Goal: Obtain resource: Download file/media

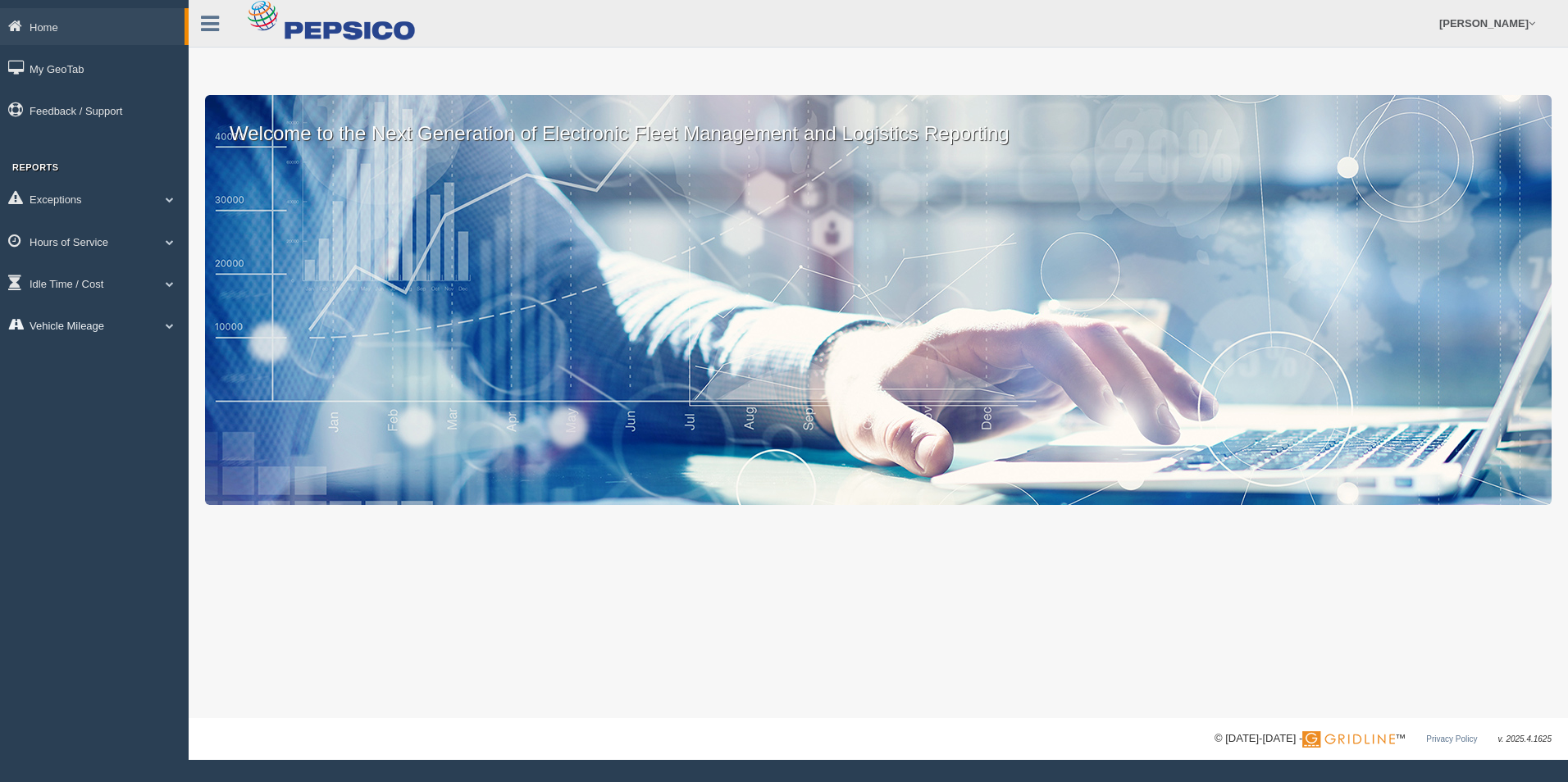
click at [110, 334] on link "Vehicle Mileage" at bounding box center [94, 324] width 189 height 37
click at [99, 369] on link "Vehicle Mileage" at bounding box center [107, 363] width 155 height 30
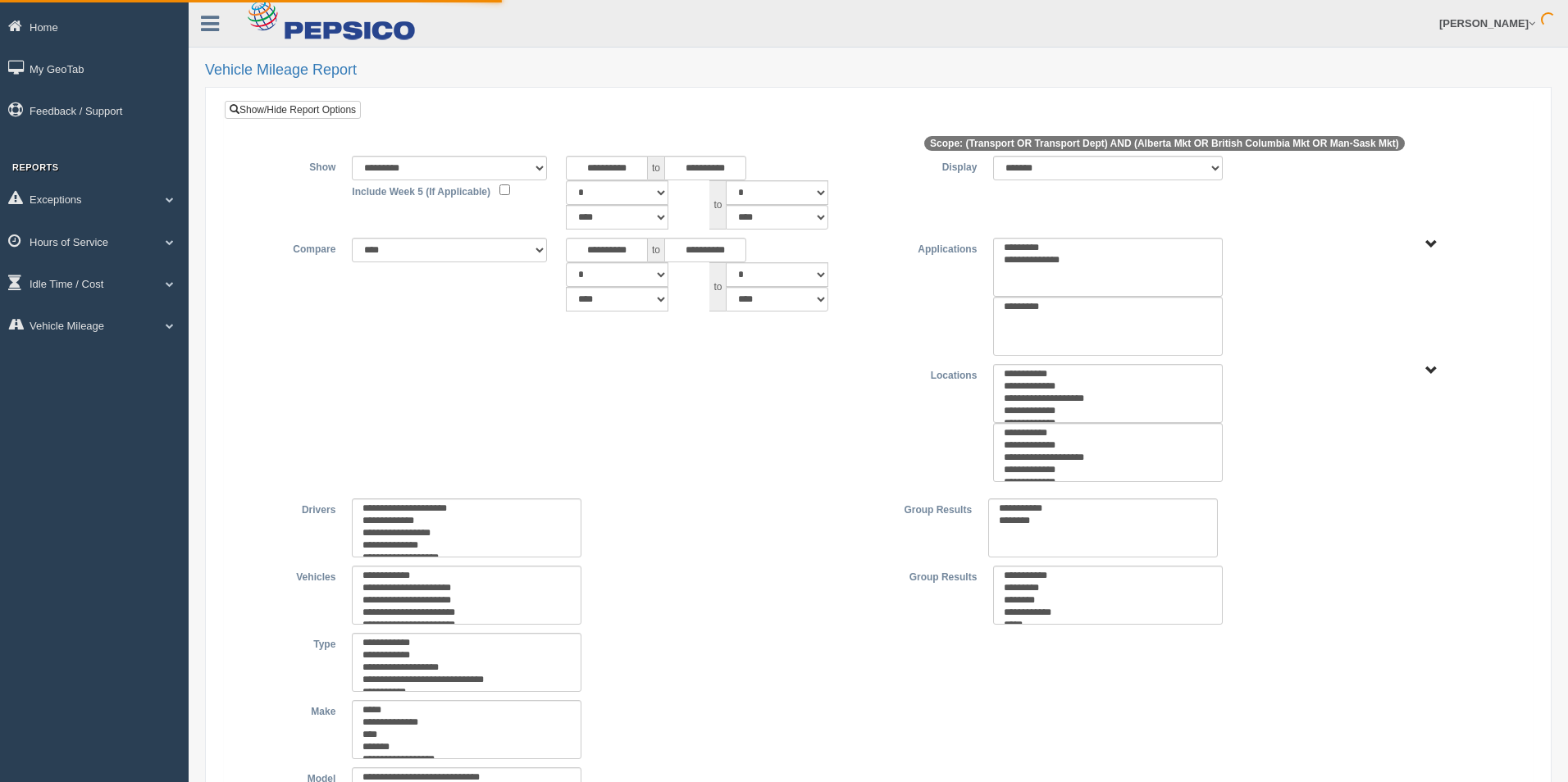
type input "********"
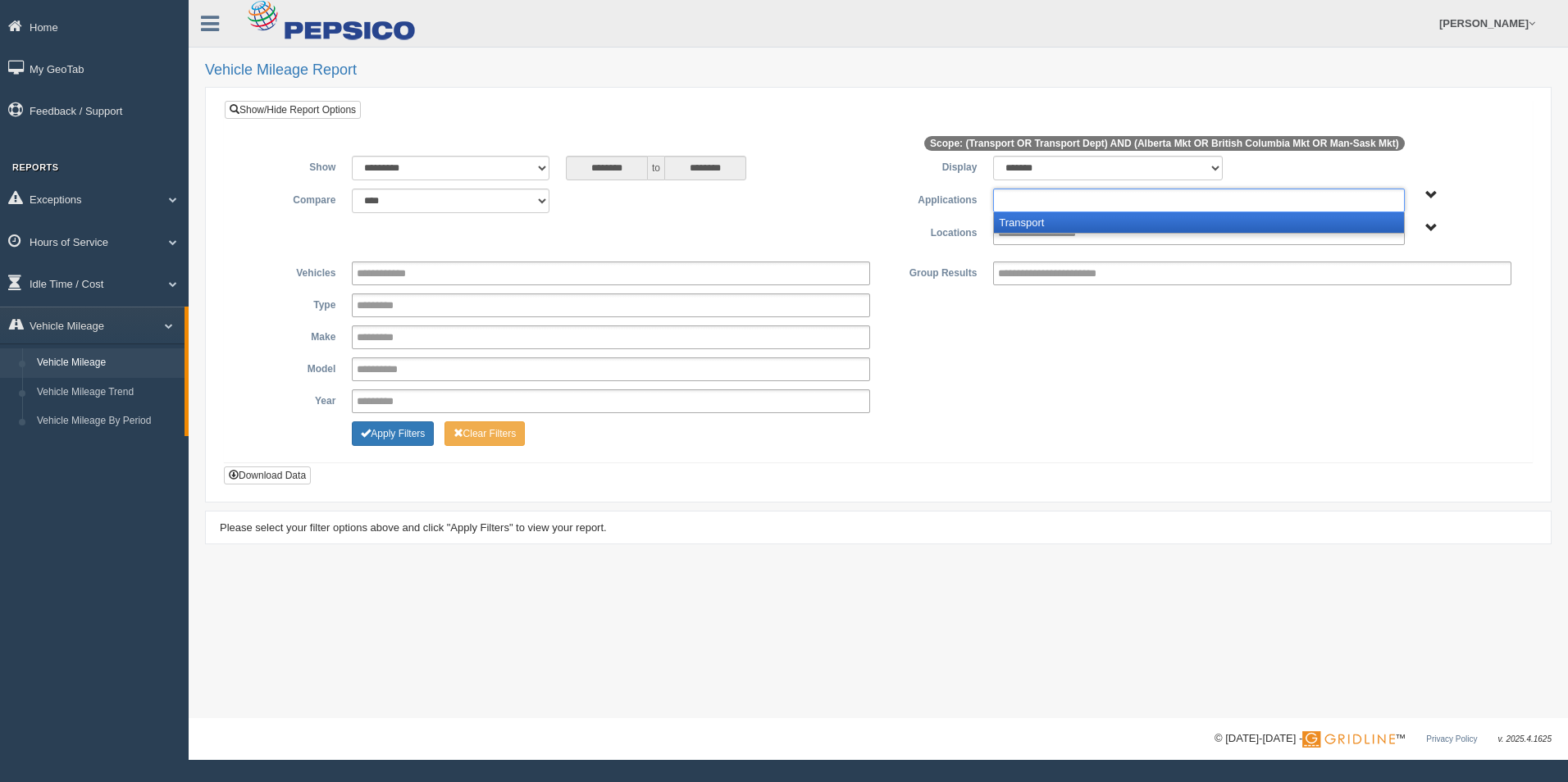
click at [1048, 201] on input "text" at bounding box center [1060, 201] width 125 height 20
click at [1056, 224] on li "Transport" at bounding box center [1198, 223] width 409 height 20
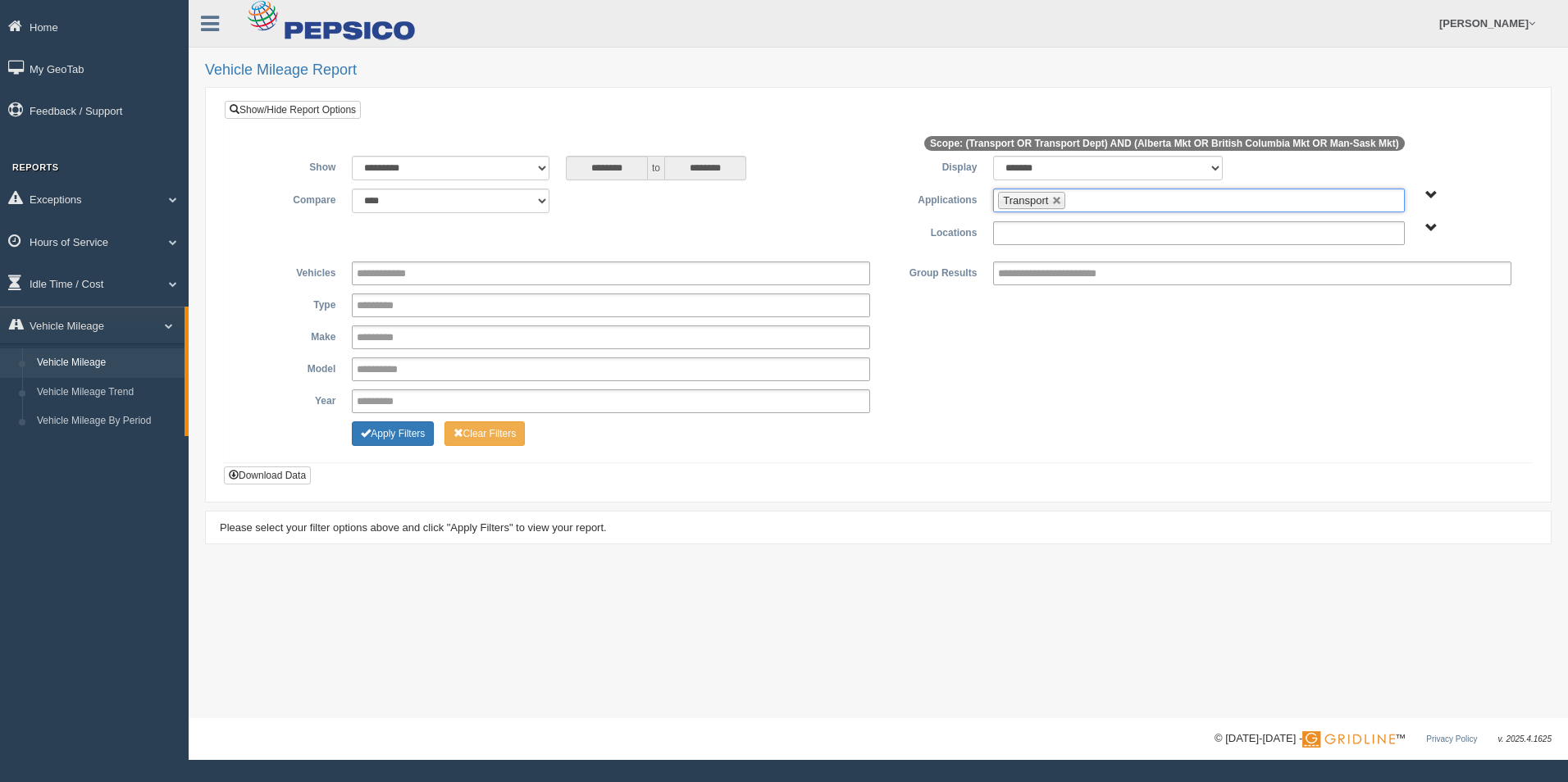
click at [1056, 234] on input "text" at bounding box center [1054, 233] width 113 height 20
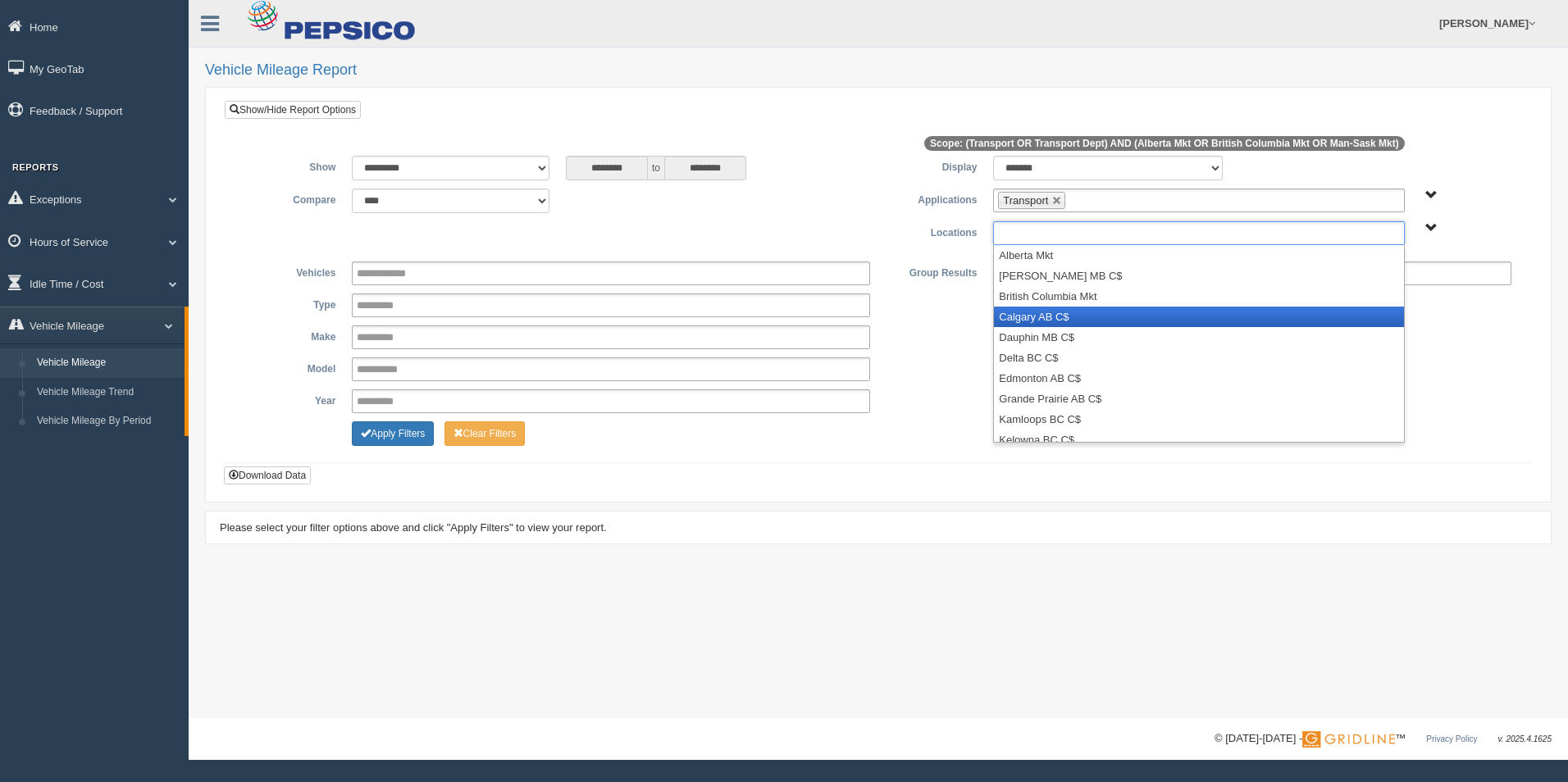
click at [1056, 310] on li "Calgary AB C$" at bounding box center [1198, 317] width 409 height 20
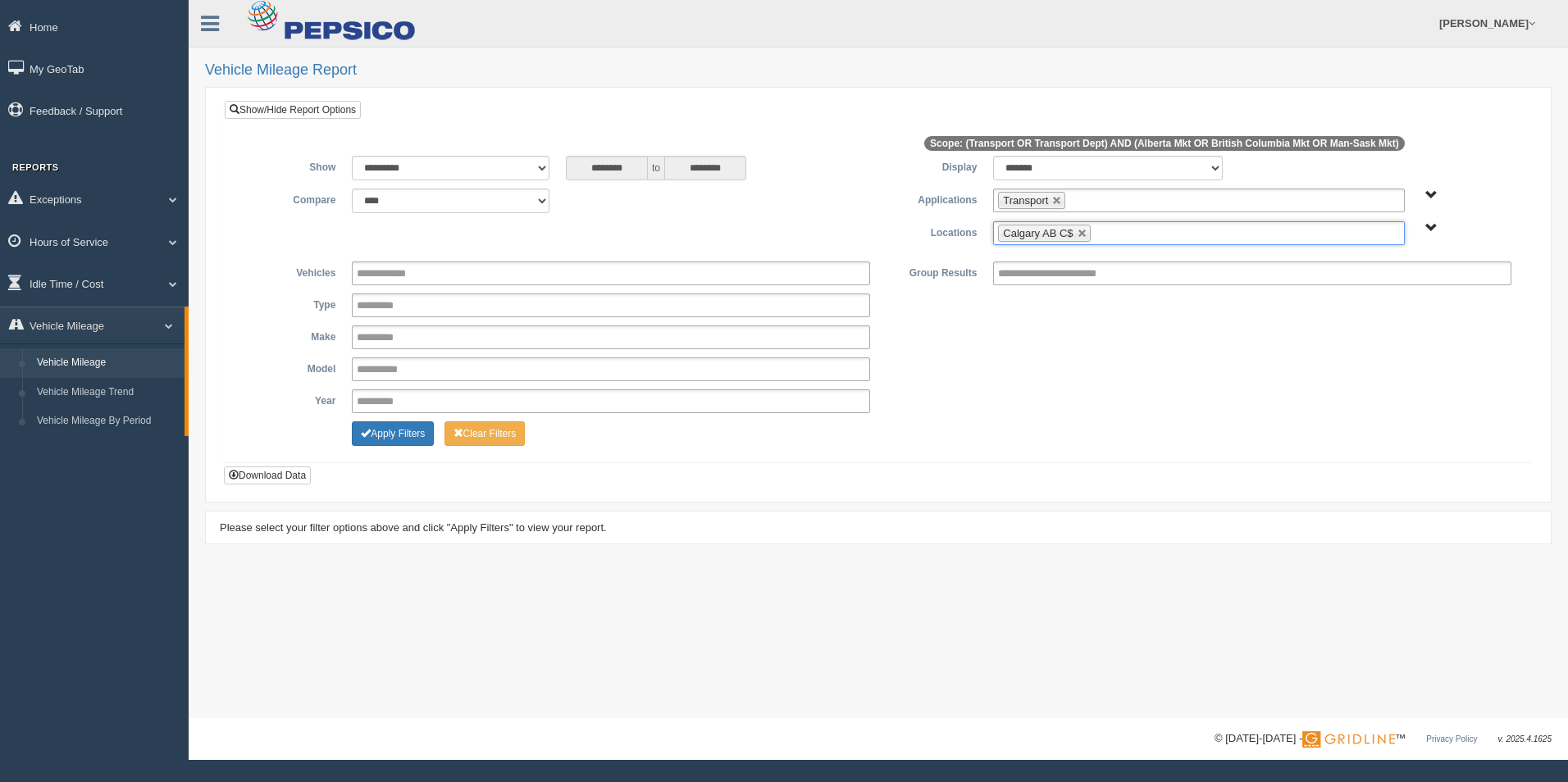
click at [1150, 238] on ul "Calgary AB C$" at bounding box center [1198, 233] width 411 height 24
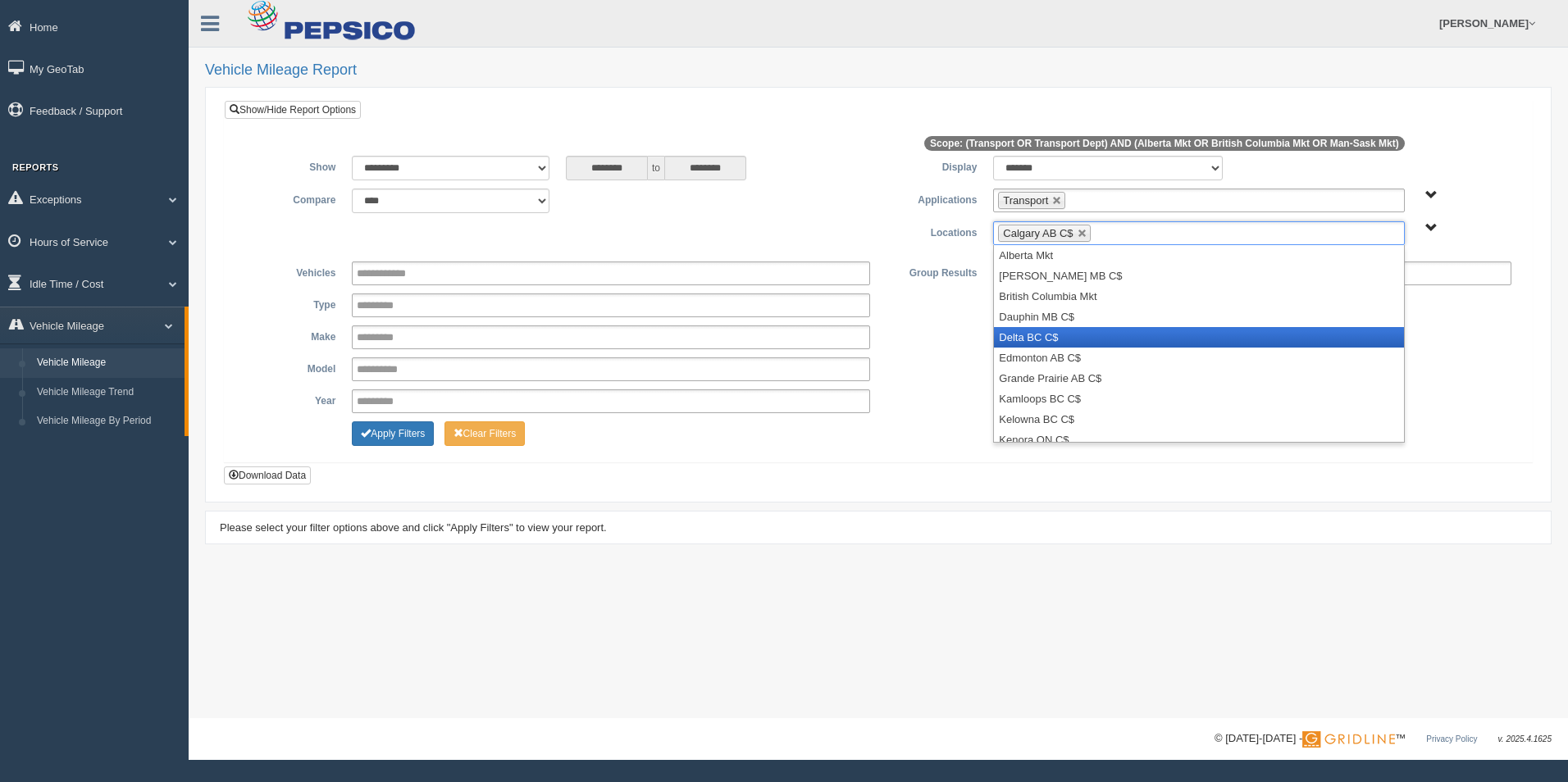
click at [1160, 330] on li "Delta BC C$" at bounding box center [1198, 337] width 409 height 20
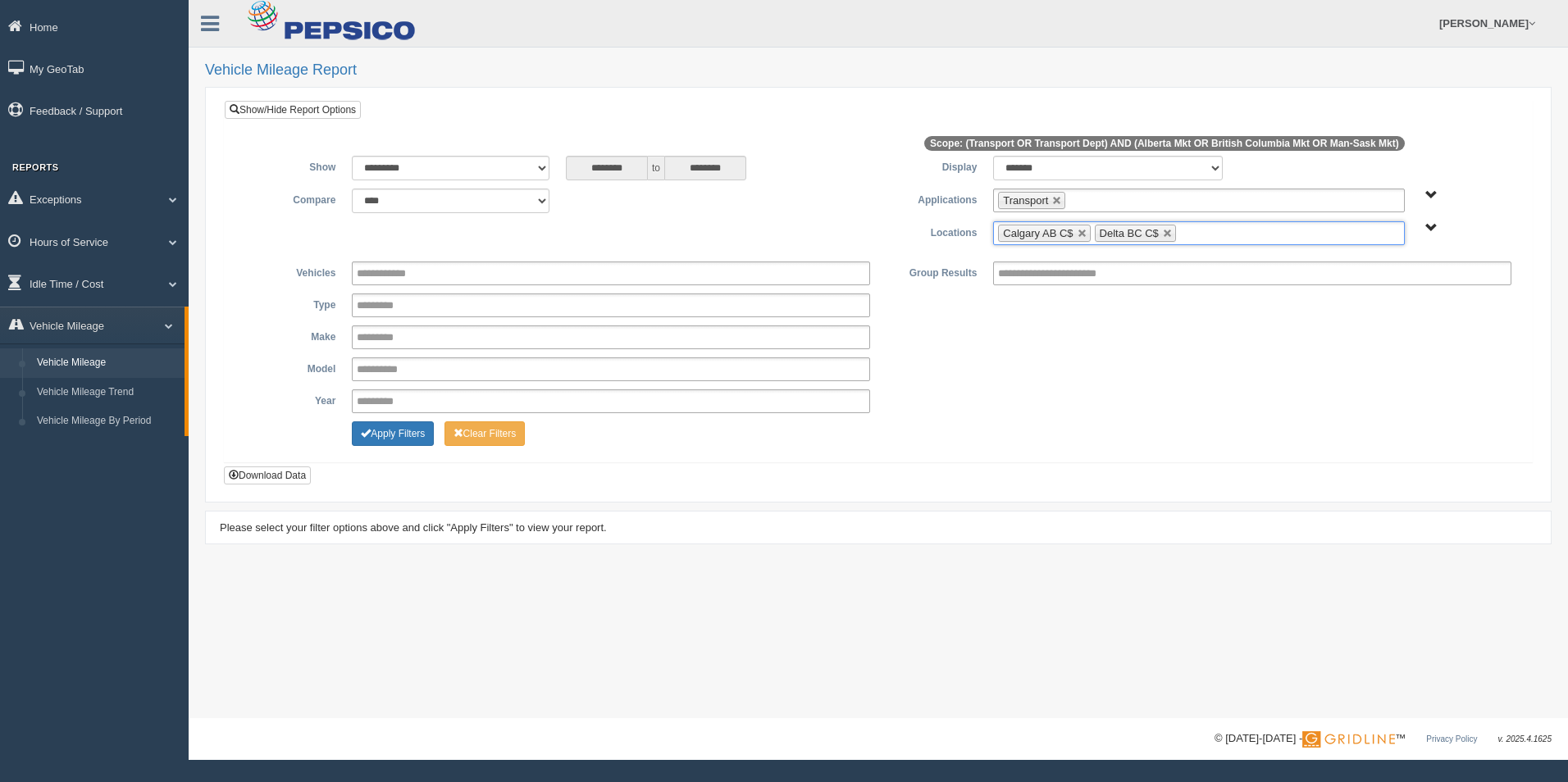
click at [1252, 229] on ul "Calgary AB C$ Delta BC C$" at bounding box center [1198, 233] width 411 height 24
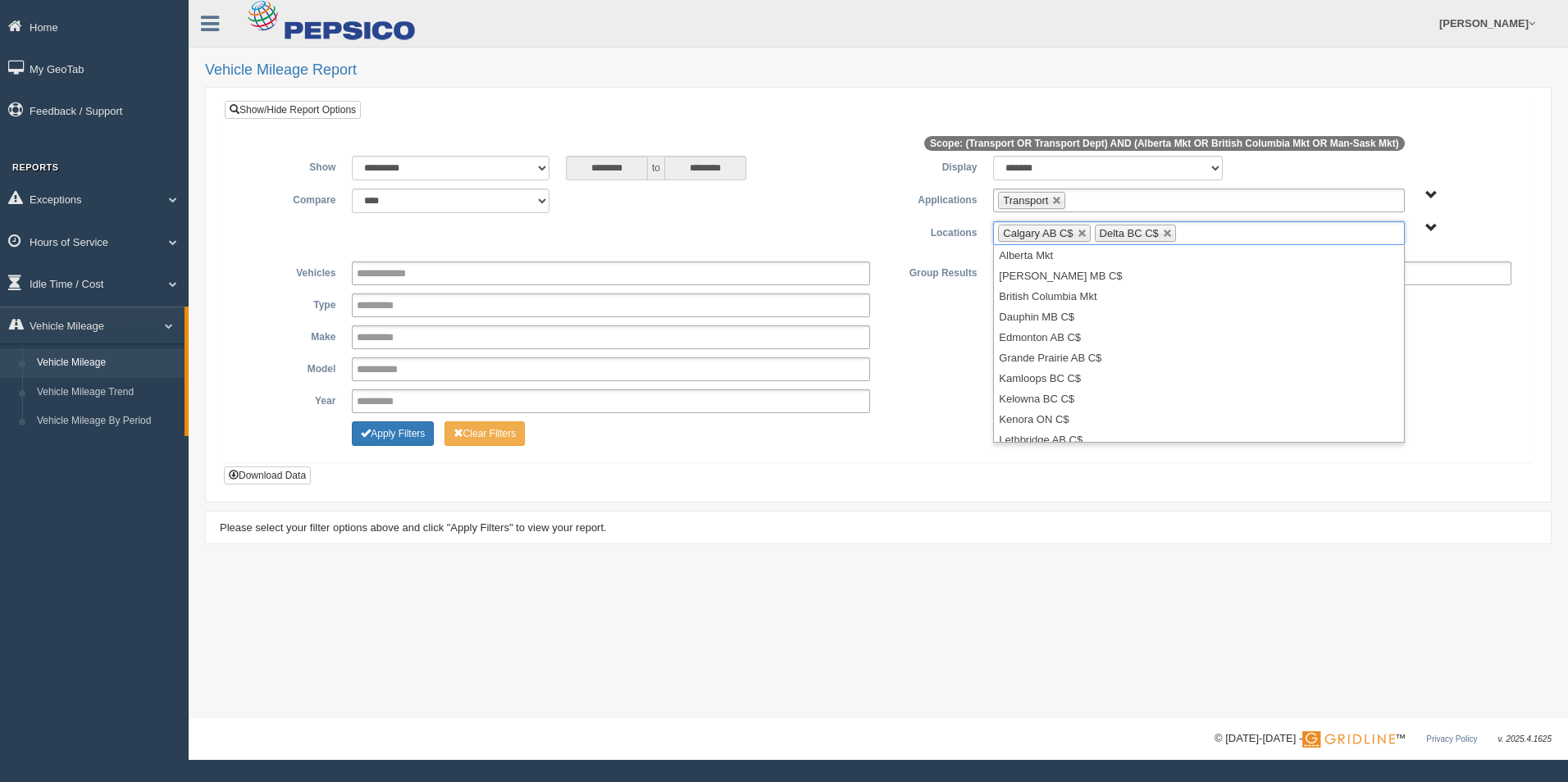
scroll to position [193, 0]
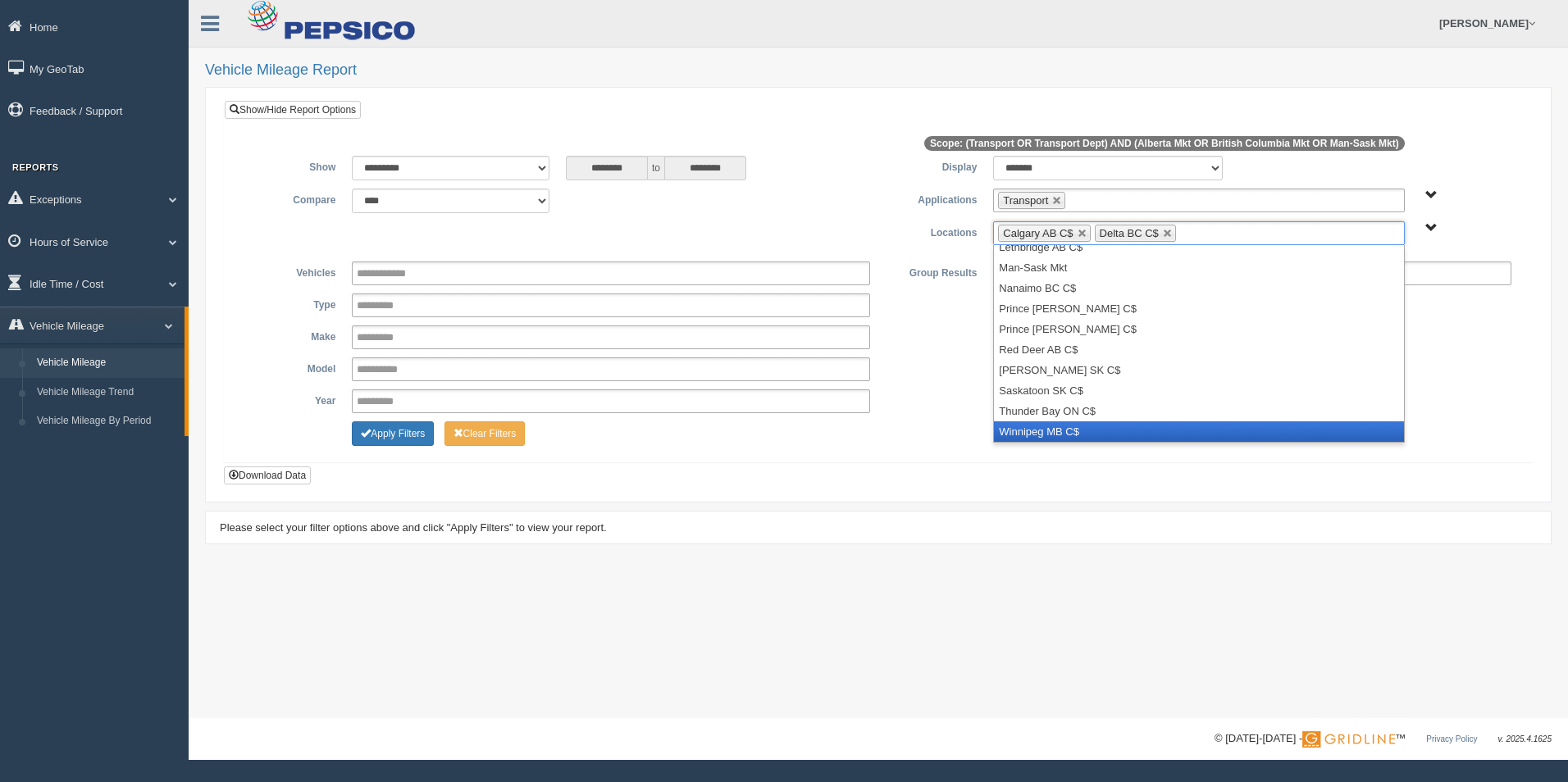
click at [1089, 423] on li "Winnipeg MB C$" at bounding box center [1198, 431] width 409 height 20
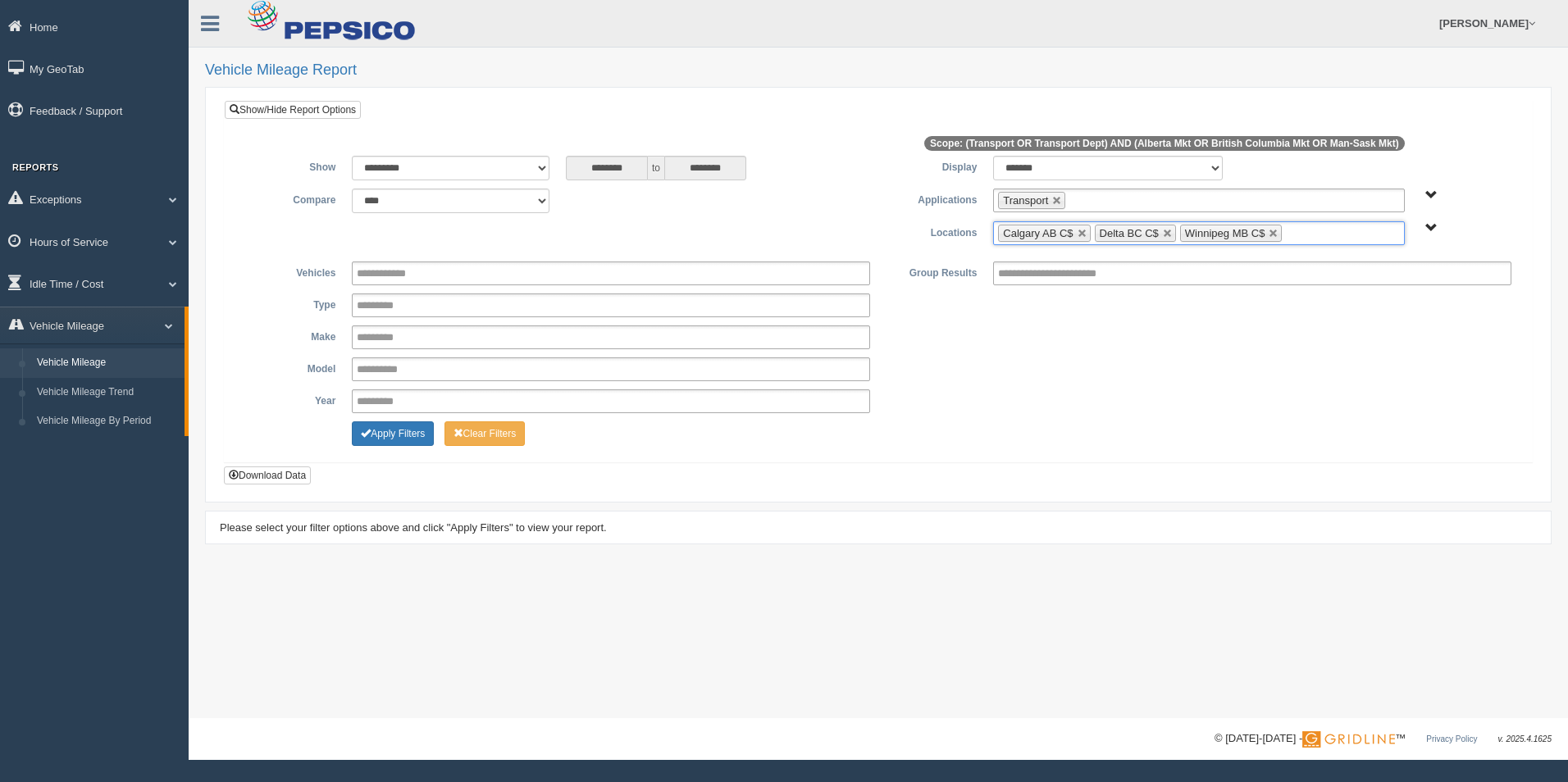
scroll to position [172, 0]
click at [663, 465] on div "**********" at bounding box center [878, 295] width 1308 height 389
click at [270, 481] on button "Download Data" at bounding box center [267, 475] width 87 height 18
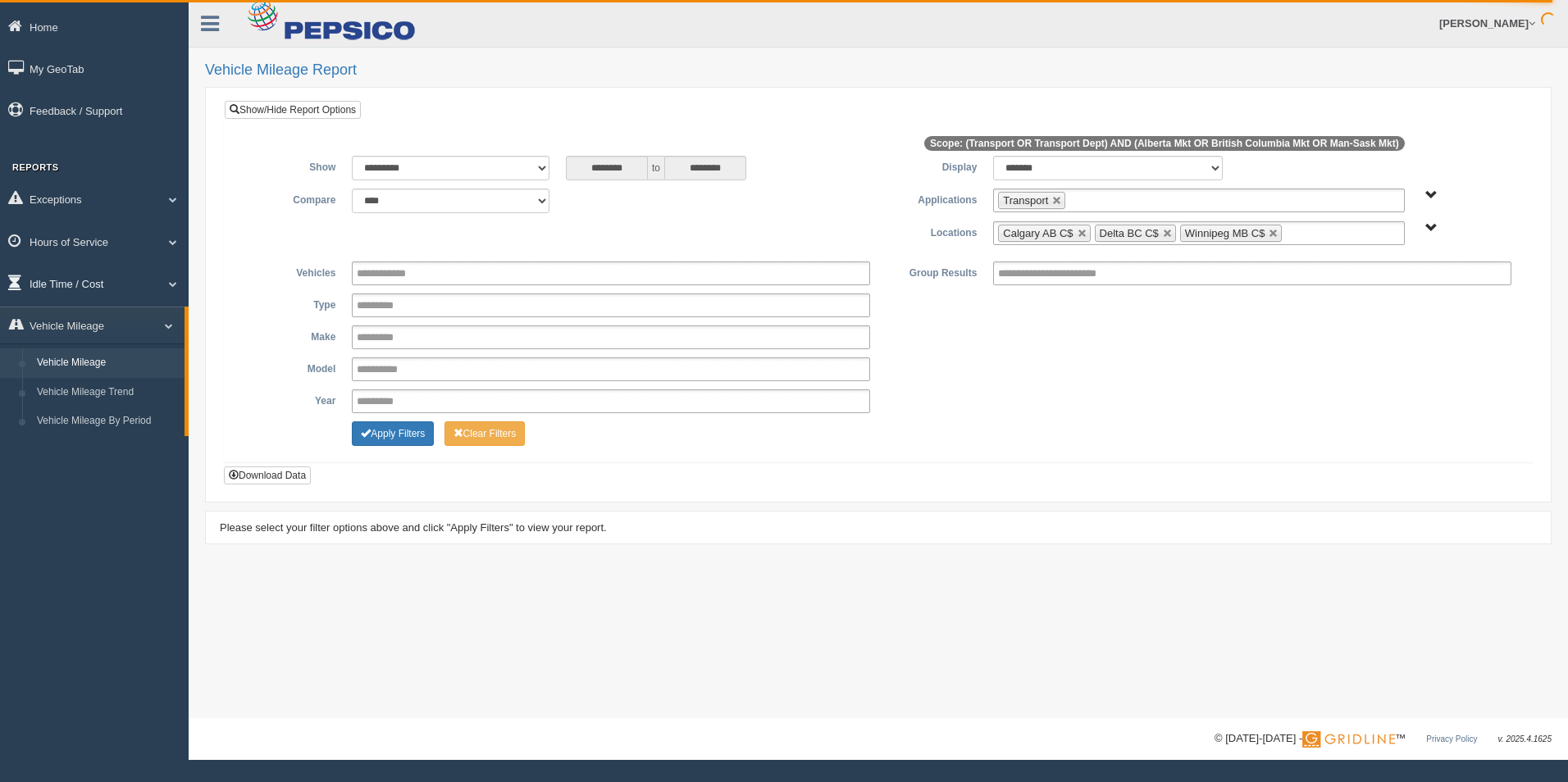
click at [51, 280] on link "Idle Time / Cost" at bounding box center [94, 283] width 189 height 37
click at [92, 381] on link "Idle Duration" at bounding box center [107, 379] width 155 height 30
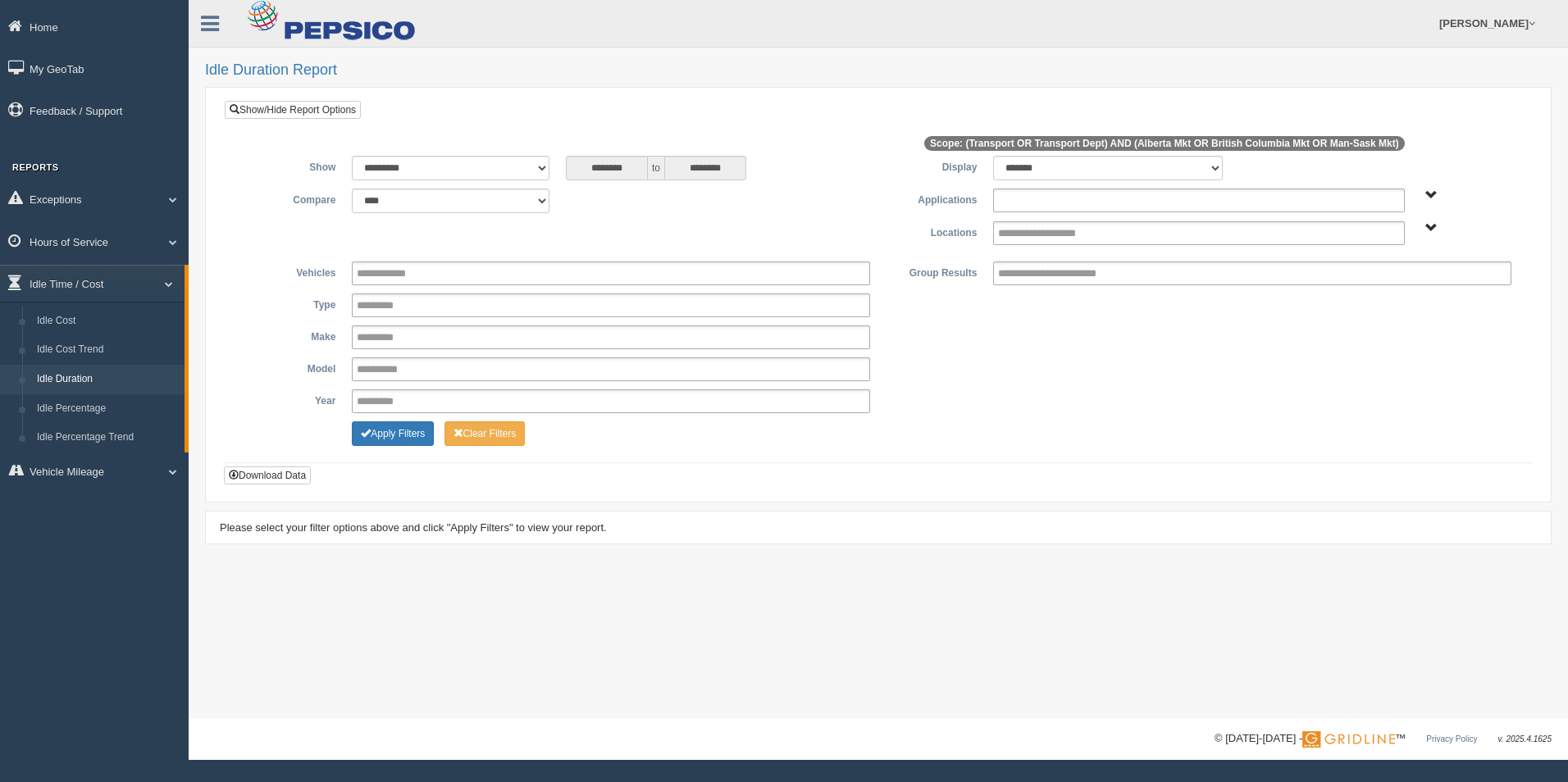
click at [1074, 198] on input "text" at bounding box center [1060, 201] width 125 height 20
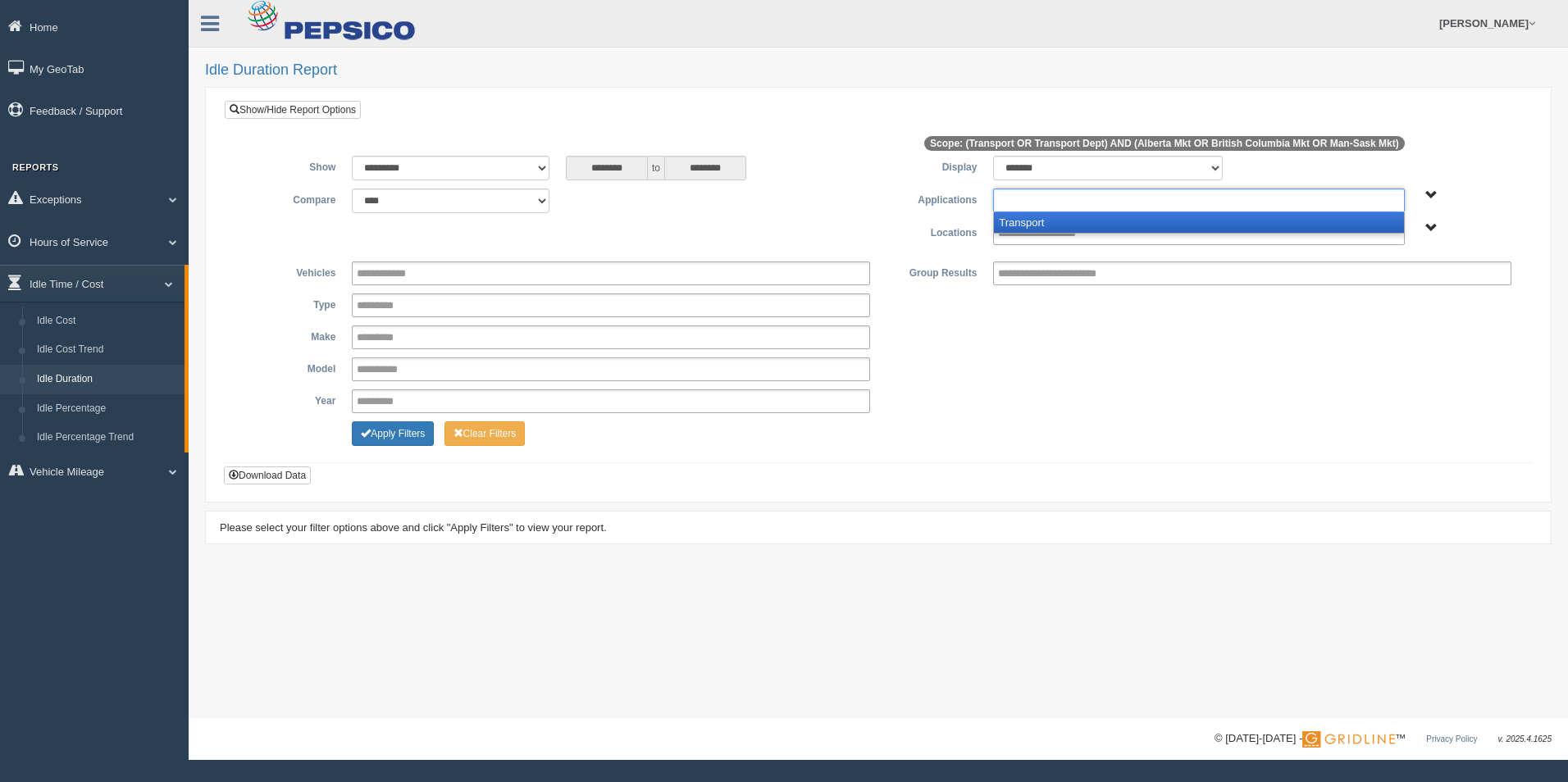
click at [1062, 217] on li "Transport" at bounding box center [1198, 223] width 409 height 20
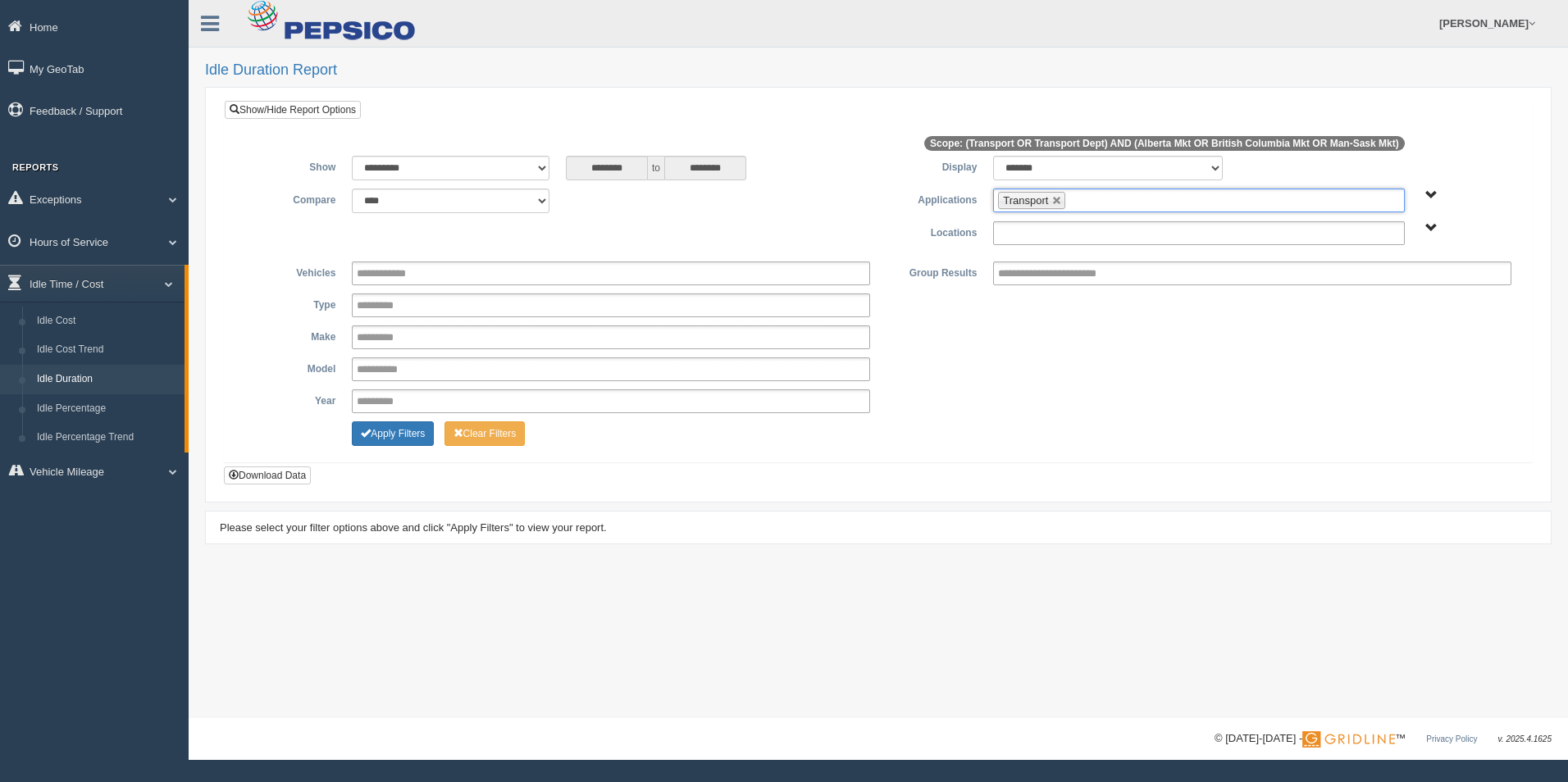
click at [1062, 236] on input "text" at bounding box center [1054, 233] width 113 height 20
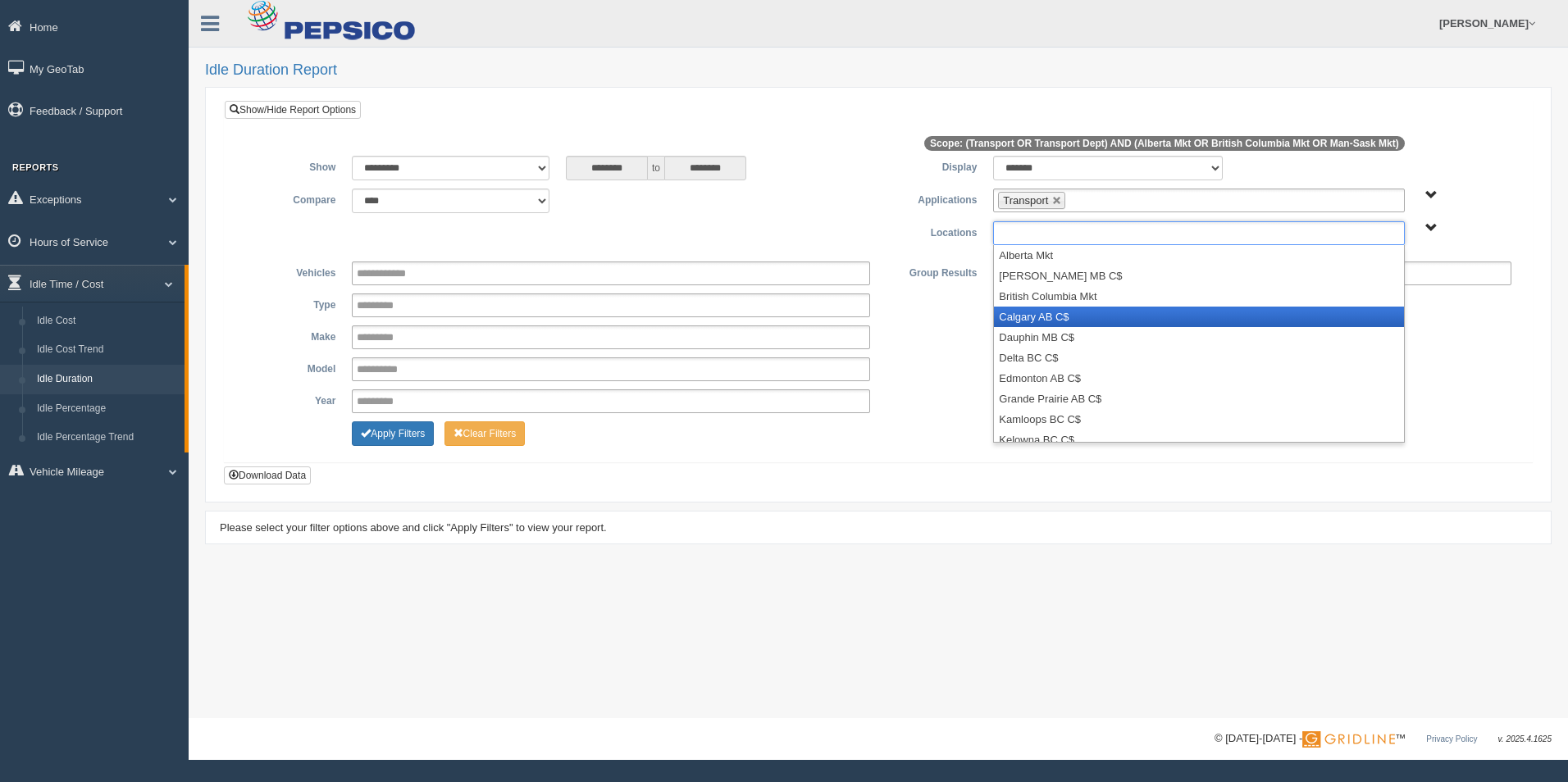
click at [1077, 308] on li "Calgary AB C$" at bounding box center [1198, 317] width 409 height 20
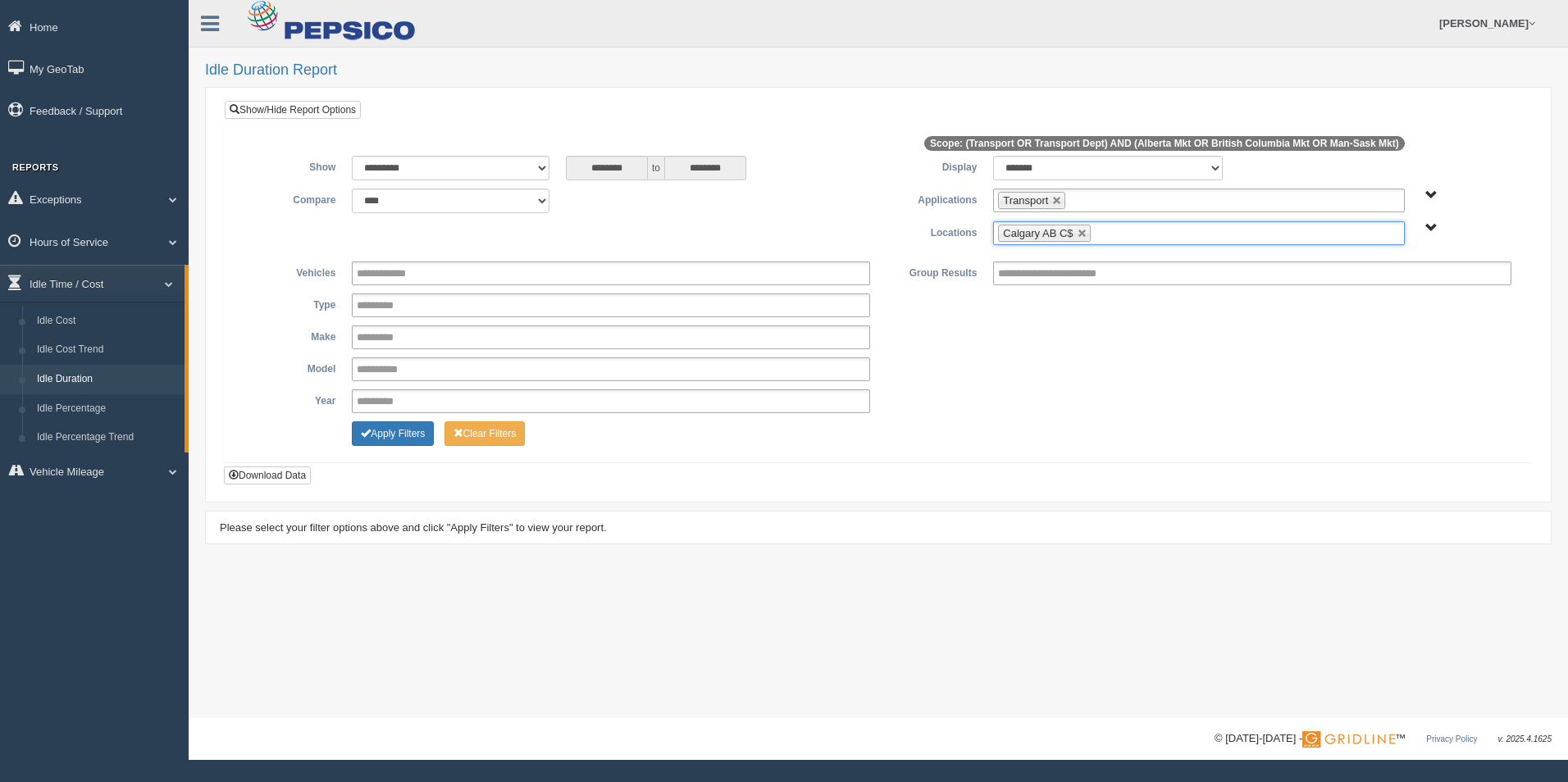
click at [1144, 228] on ul "Calgary AB C$" at bounding box center [1198, 233] width 411 height 24
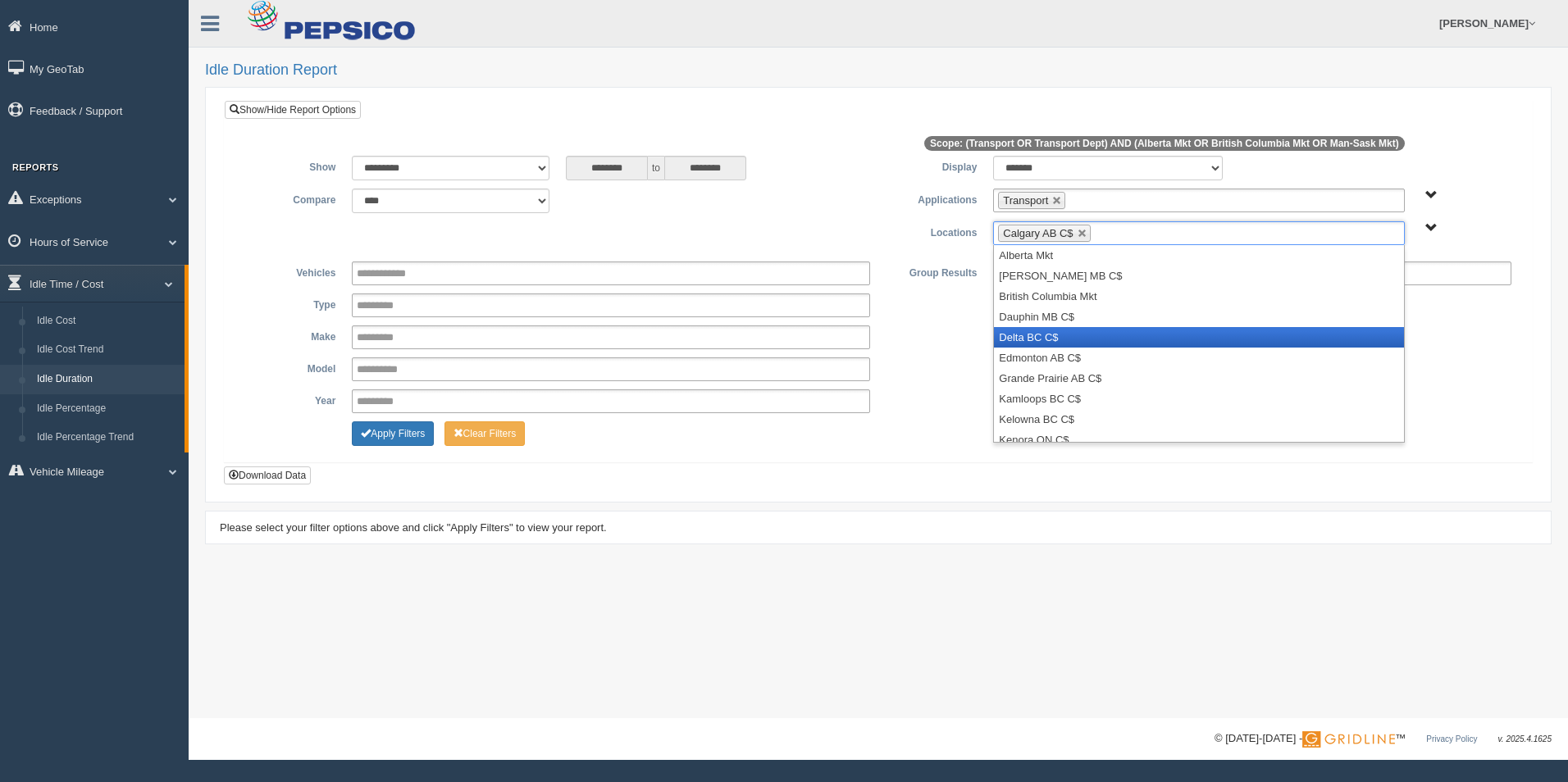
click at [1153, 342] on li "Delta BC C$" at bounding box center [1198, 337] width 409 height 20
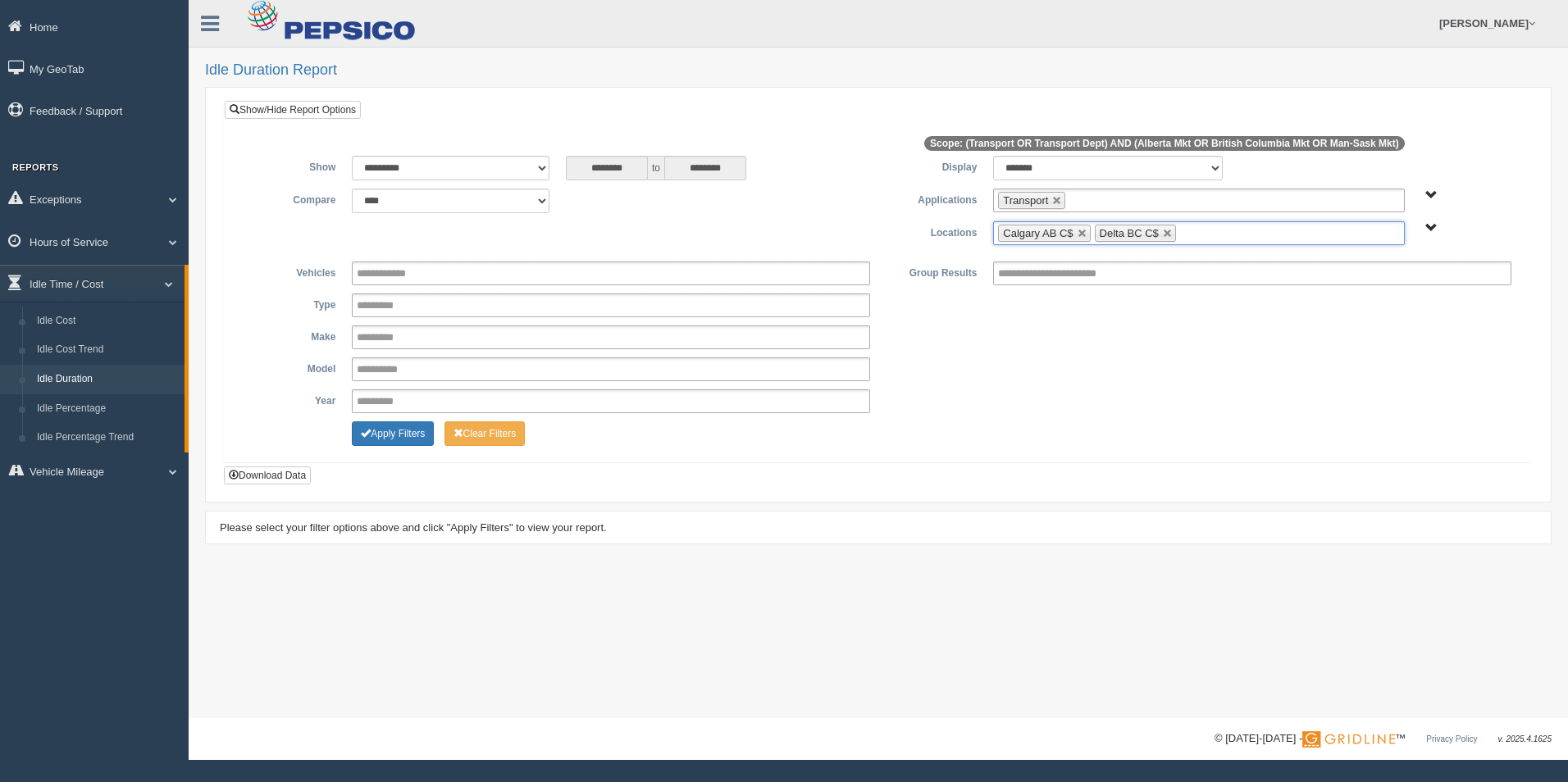
click at [1250, 234] on ul "Calgary AB C$ Delta BC C$" at bounding box center [1198, 233] width 411 height 24
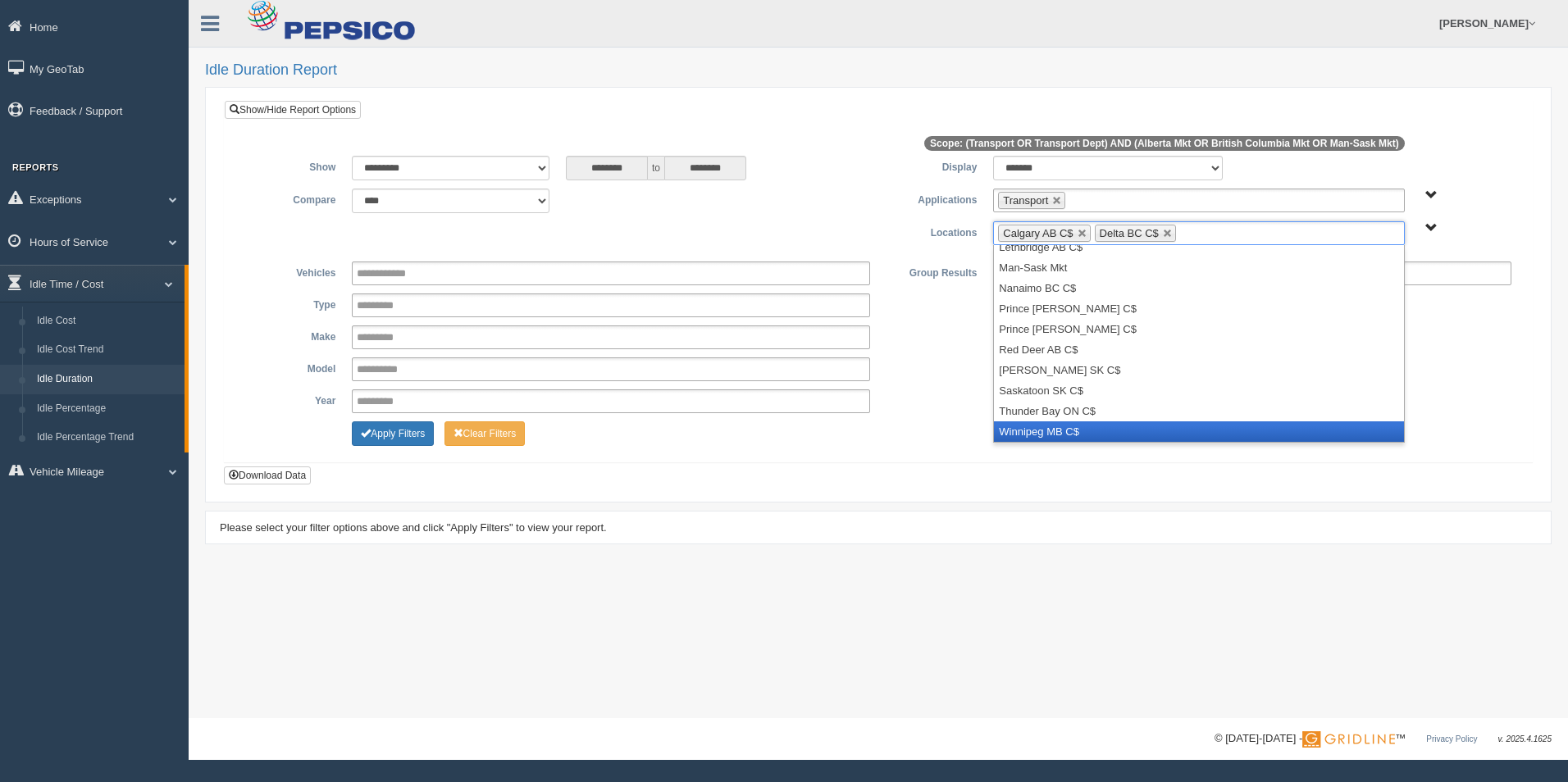
click at [1193, 439] on li "Winnipeg MB C$" at bounding box center [1198, 431] width 409 height 20
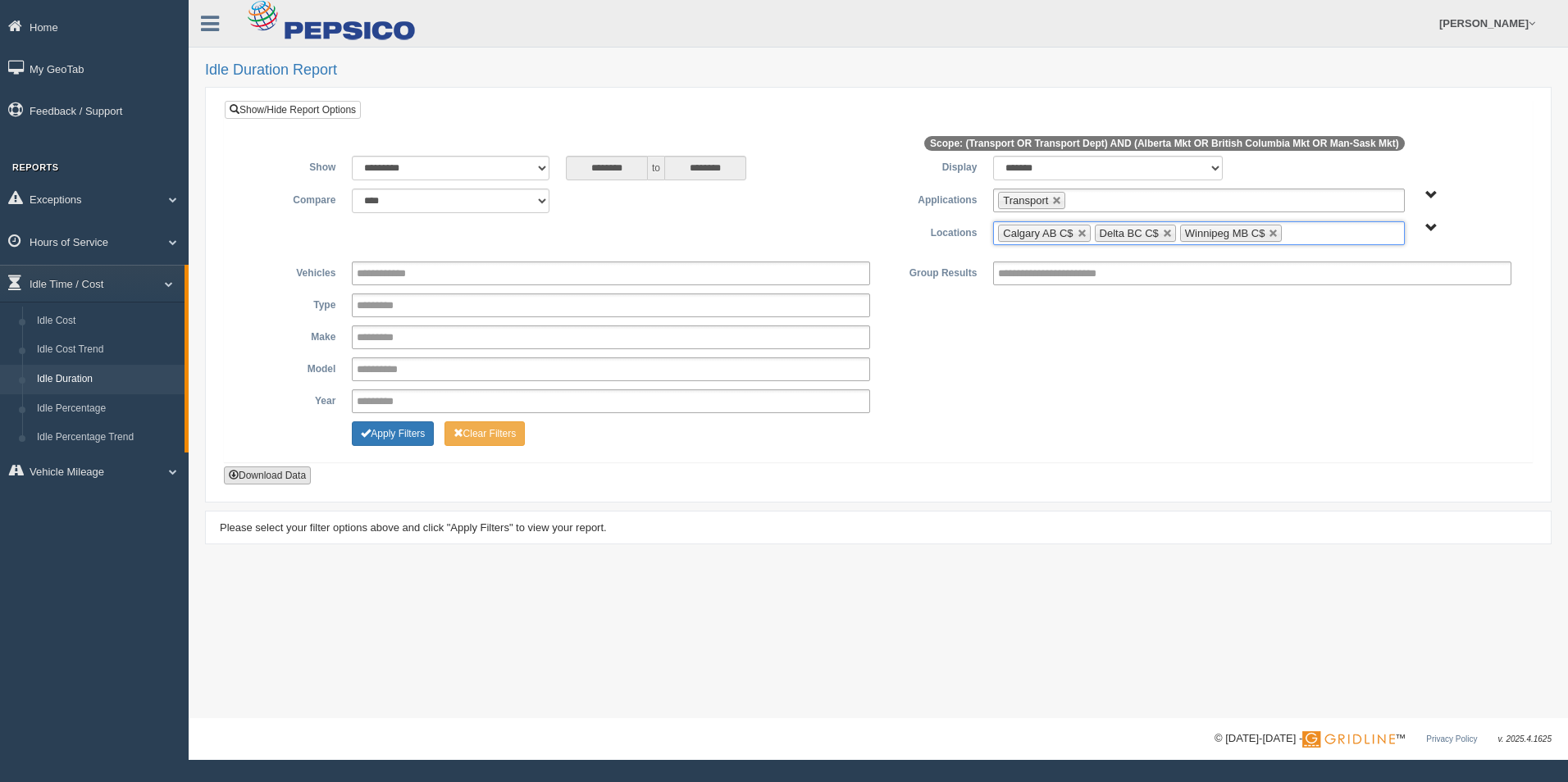
click at [271, 470] on button "Download Data" at bounding box center [267, 475] width 87 height 18
